Goal: Task Accomplishment & Management: Manage account settings

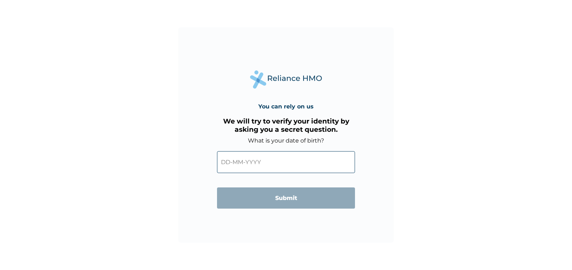
click at [230, 163] on input "text" at bounding box center [286, 162] width 138 height 22
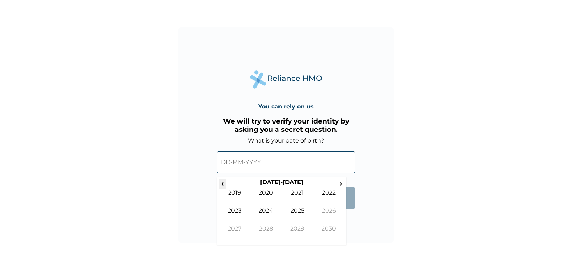
click at [222, 185] on span "‹" at bounding box center [223, 183] width 8 height 9
click at [222, 184] on span "‹" at bounding box center [223, 183] width 8 height 9
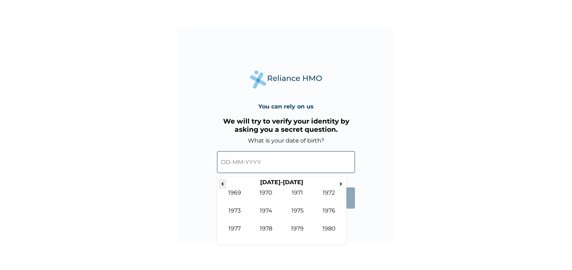
click at [223, 184] on span "‹" at bounding box center [223, 183] width 8 height 9
click at [340, 182] on span "›" at bounding box center [341, 183] width 8 height 9
click at [267, 228] on td "1978" at bounding box center [266, 234] width 32 height 18
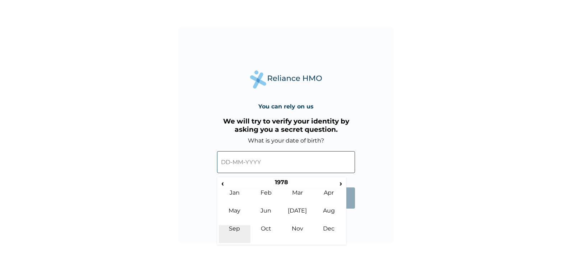
click at [237, 228] on td "Sep" at bounding box center [235, 234] width 32 height 18
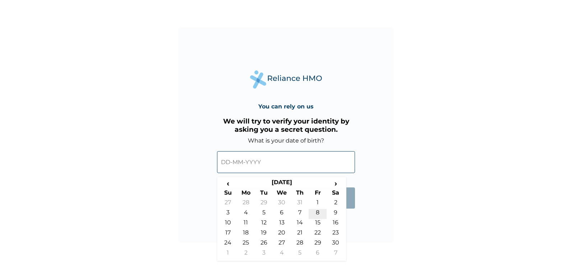
click at [317, 211] on td "8" at bounding box center [317, 214] width 18 height 10
type input "08-09-1978"
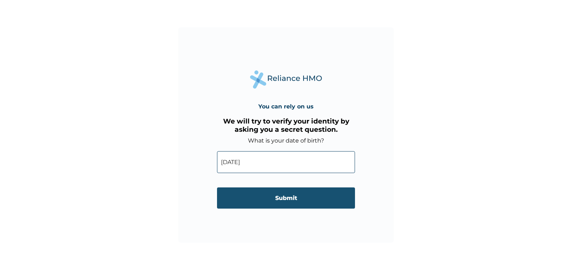
click at [292, 199] on input "Submit" at bounding box center [286, 197] width 138 height 21
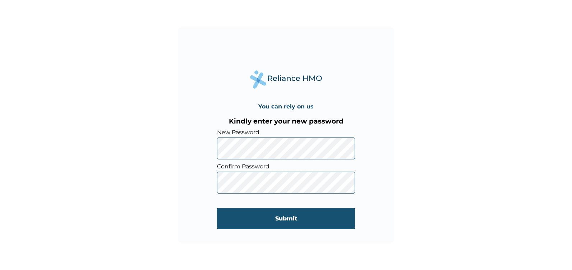
click at [275, 218] on input "Submit" at bounding box center [286, 218] width 138 height 21
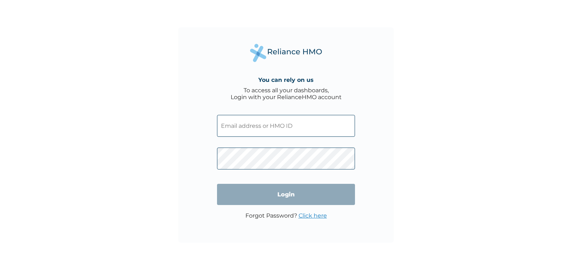
click at [296, 195] on input "Login" at bounding box center [286, 194] width 138 height 21
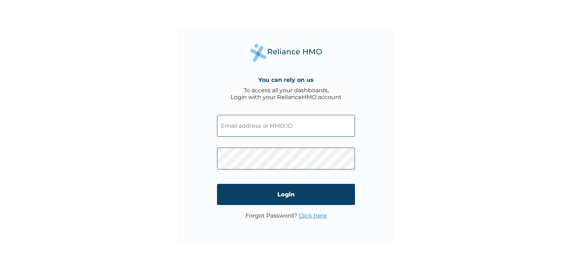
click at [242, 125] on input "text" at bounding box center [286, 126] width 138 height 22
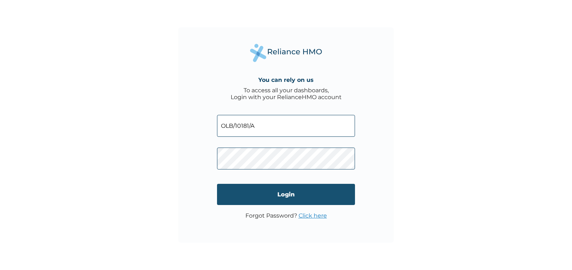
type input "OLB/10181/A"
click at [271, 194] on input "Login" at bounding box center [286, 194] width 138 height 21
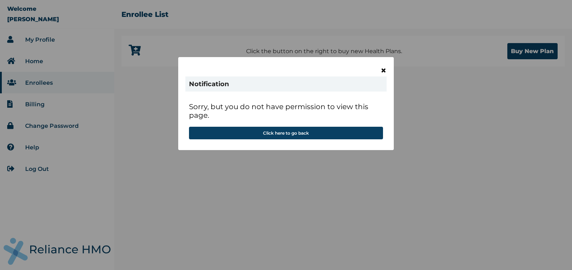
click at [382, 72] on span "×" at bounding box center [383, 70] width 6 height 12
